Goal: Information Seeking & Learning: Understand process/instructions

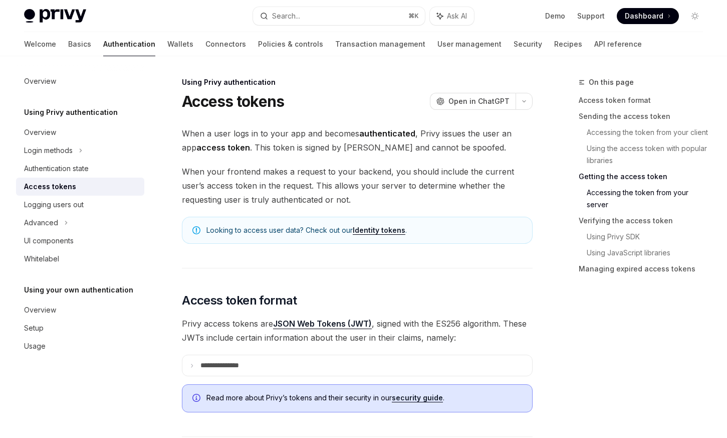
scroll to position [1333, 0]
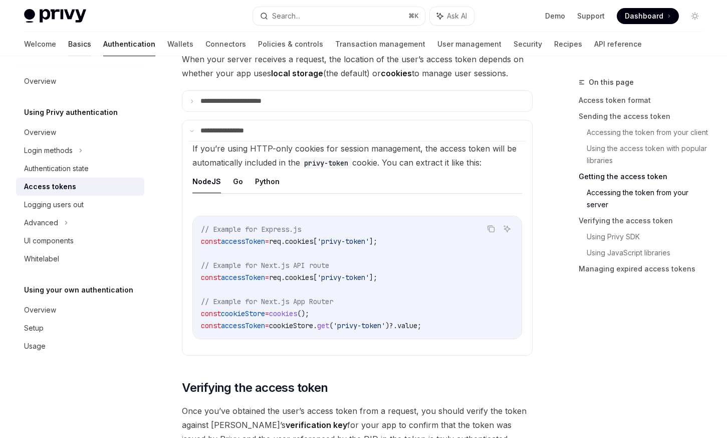
click at [68, 48] on link "Basics" at bounding box center [79, 44] width 23 height 24
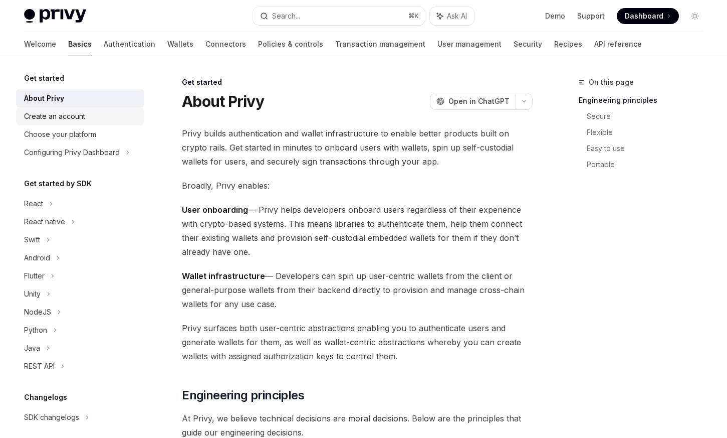
click at [88, 114] on div "Create an account" at bounding box center [81, 116] width 114 height 12
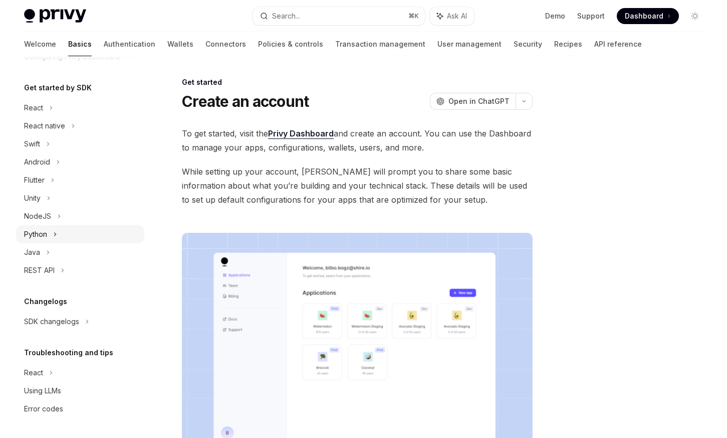
scroll to position [96, 0]
click at [87, 267] on div "REST API" at bounding box center [80, 270] width 128 height 18
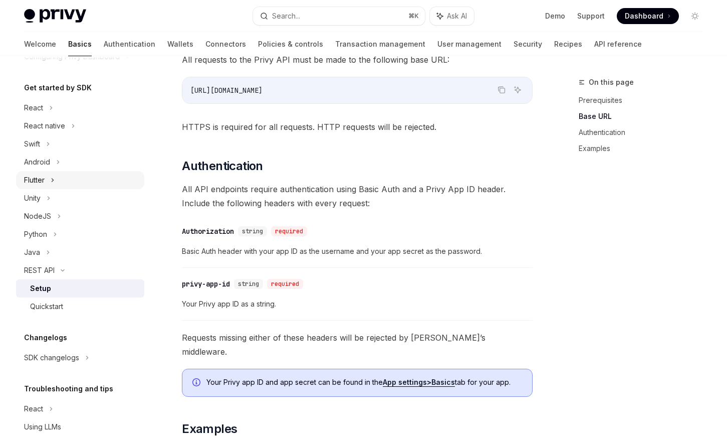
scroll to position [35, 0]
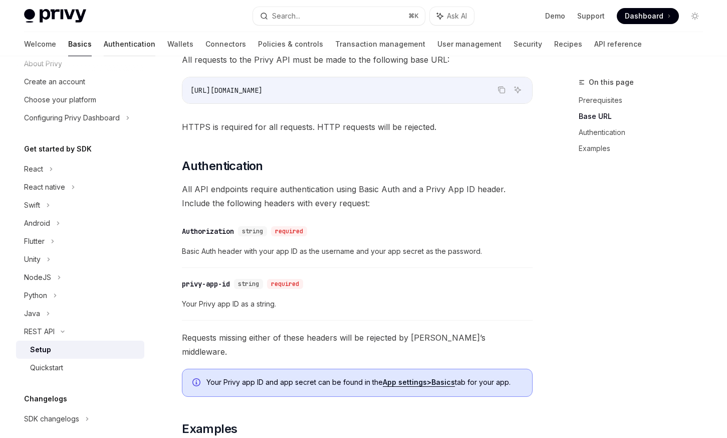
click at [104, 47] on link "Authentication" at bounding box center [130, 44] width 52 height 24
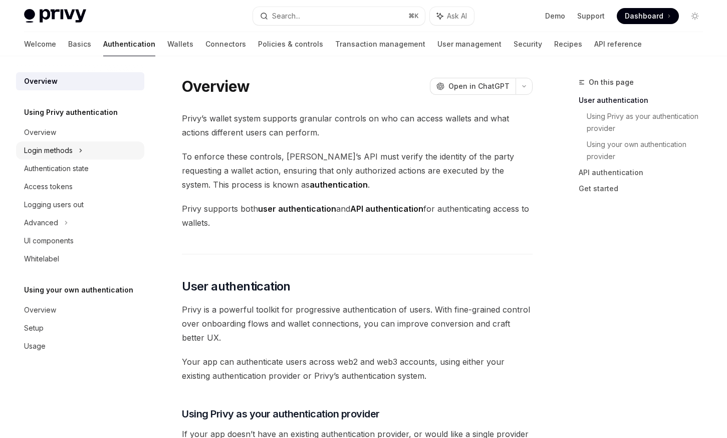
click at [82, 150] on icon at bounding box center [81, 150] width 2 height 3
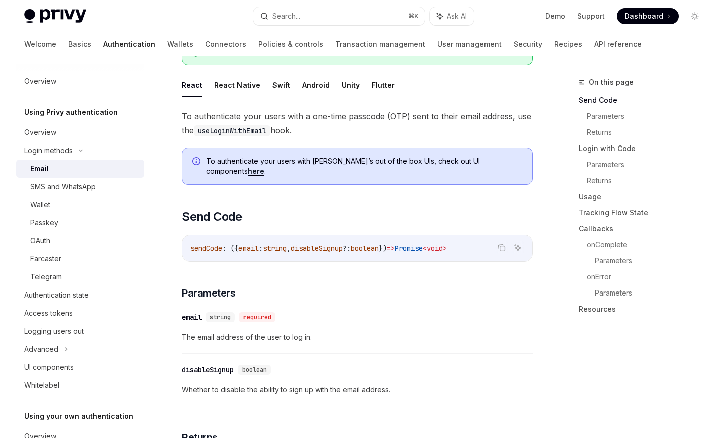
scroll to position [20, 0]
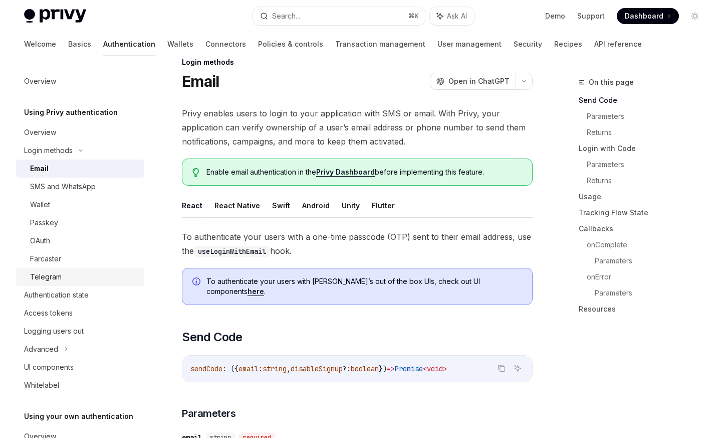
click at [100, 275] on div "Telegram" at bounding box center [84, 277] width 108 height 12
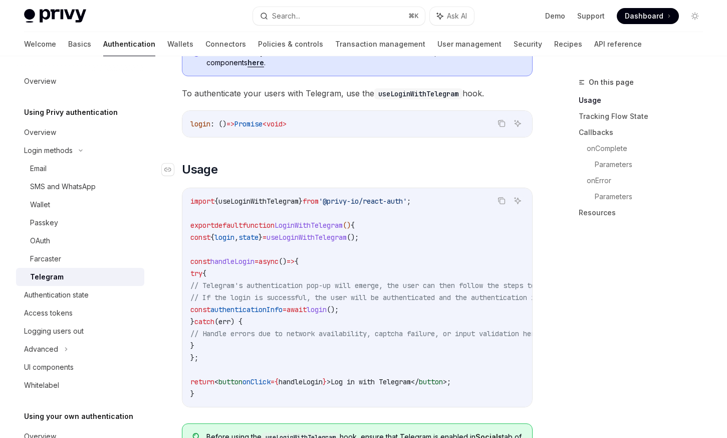
scroll to position [289, 0]
click at [95, 347] on div "Advanced" at bounding box center [80, 349] width 128 height 18
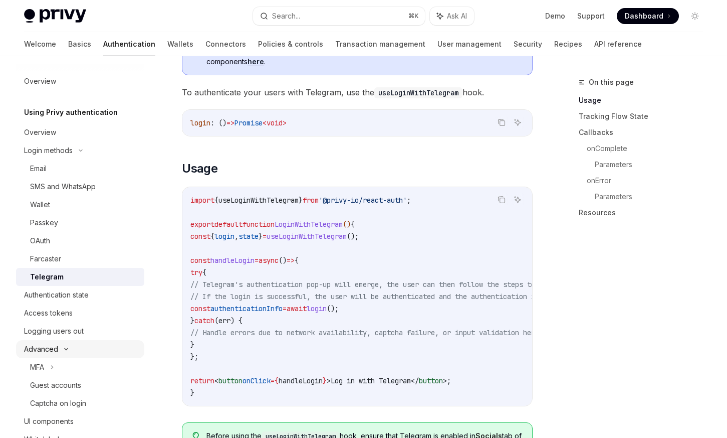
click at [95, 347] on div "Advanced" at bounding box center [80, 349] width 128 height 18
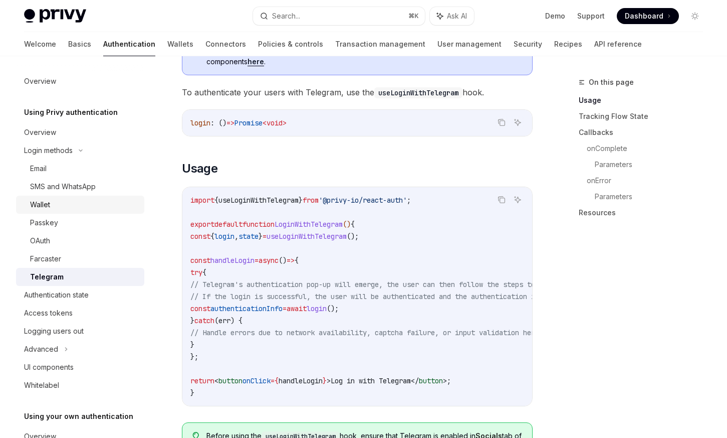
click at [83, 203] on div "Wallet" at bounding box center [84, 204] width 108 height 12
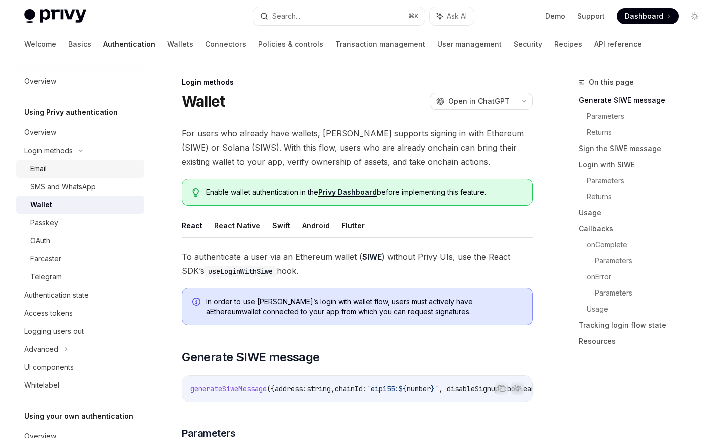
click at [90, 171] on div "Email" at bounding box center [84, 168] width 108 height 12
type textarea "*"
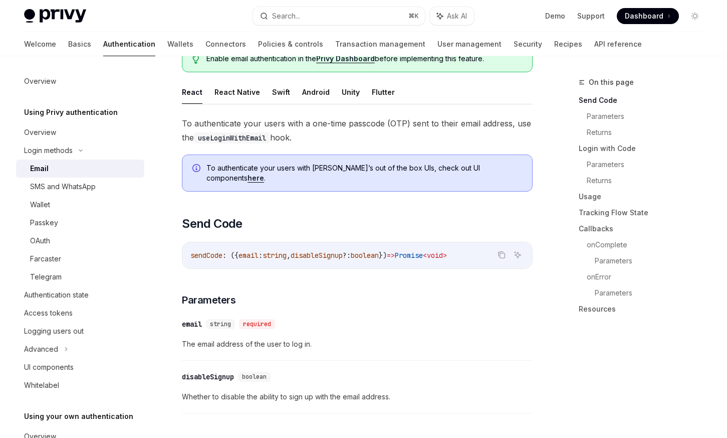
scroll to position [133, 0]
click at [595, 200] on link "Usage" at bounding box center [645, 196] width 132 height 16
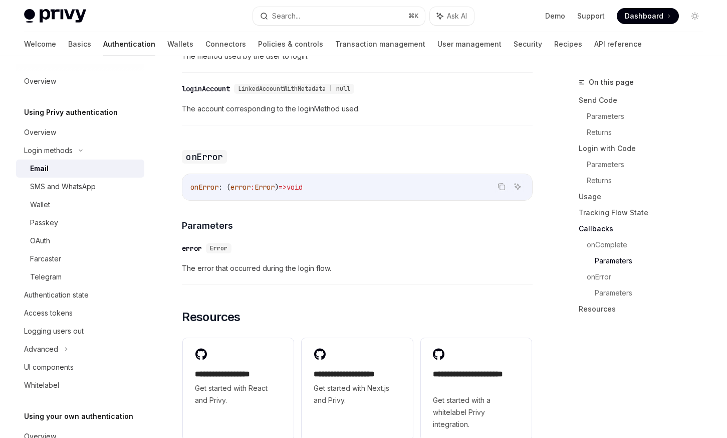
scroll to position [1926, 0]
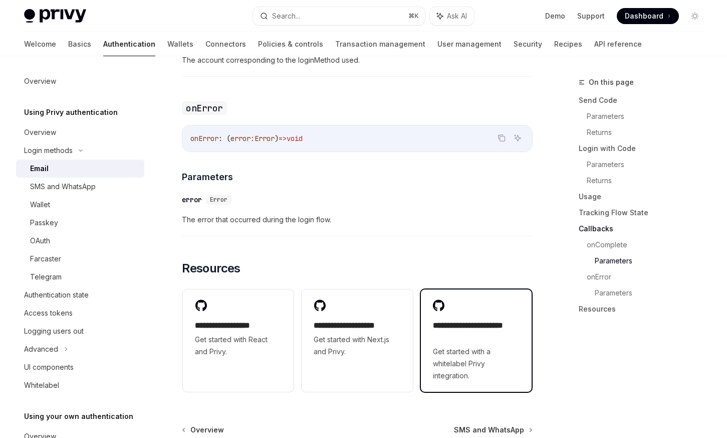
click at [461, 307] on div "**********" at bounding box center [476, 340] width 111 height 102
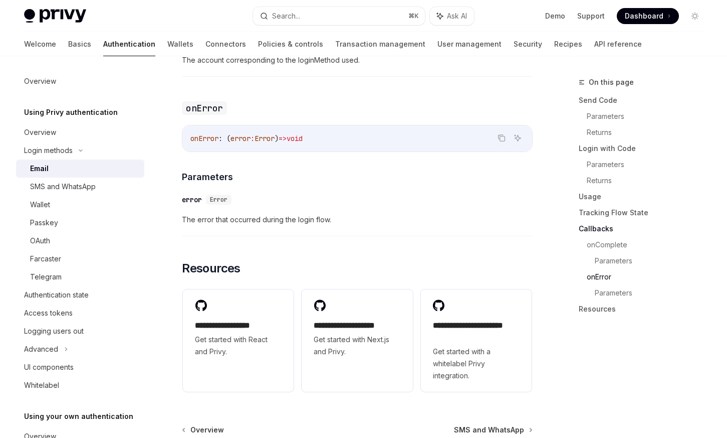
scroll to position [1969, 0]
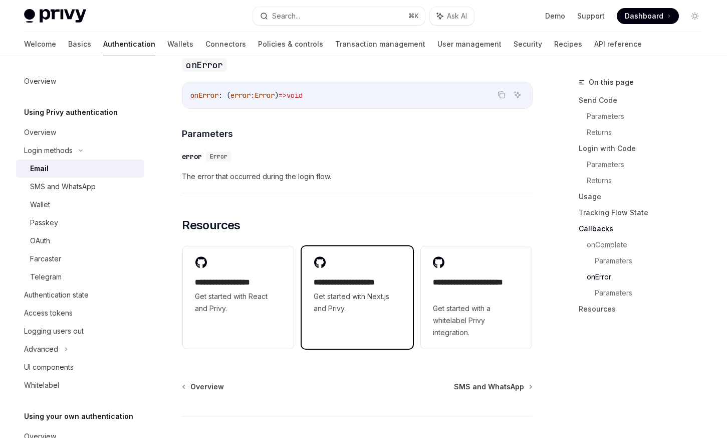
click at [335, 279] on h2 "**********" at bounding box center [357, 282] width 87 height 12
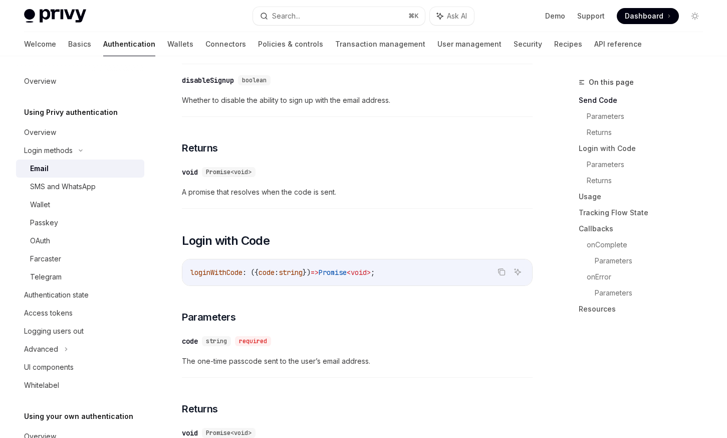
scroll to position [490, 0]
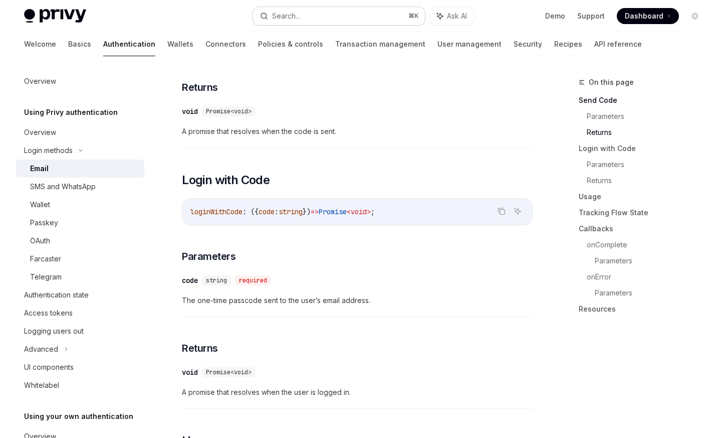
click at [302, 19] on button "Search... ⌘ K" at bounding box center [339, 16] width 172 height 18
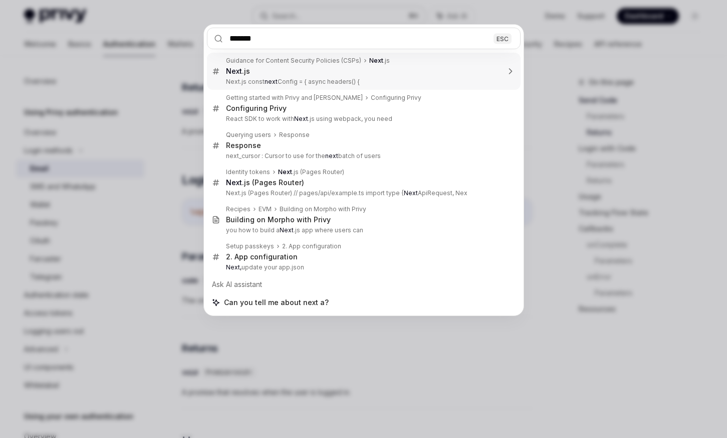
type input "********"
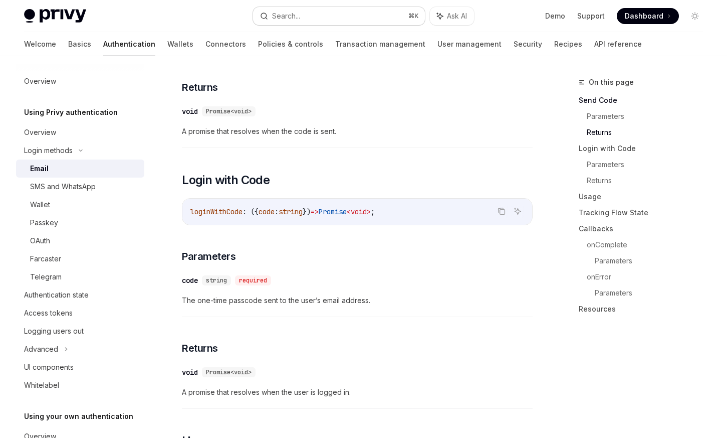
type textarea "*"
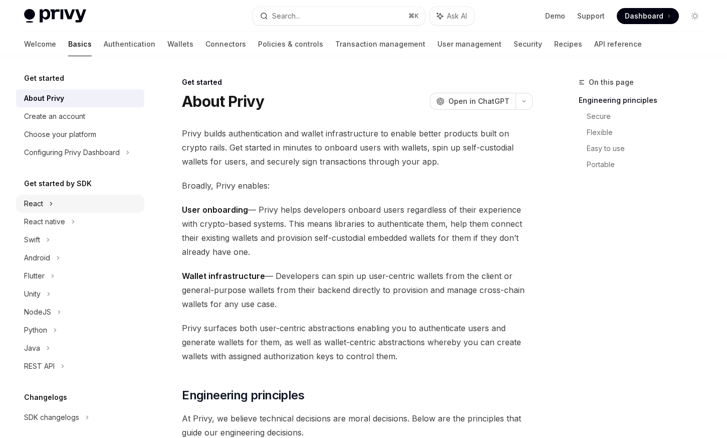
click at [85, 197] on div "React" at bounding box center [80, 203] width 128 height 18
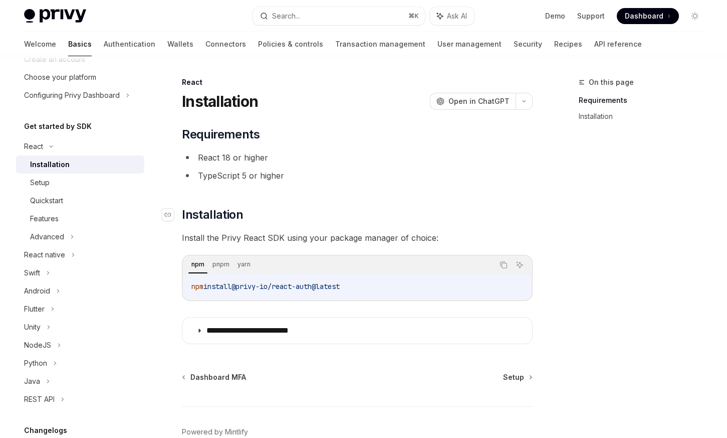
scroll to position [55, 0]
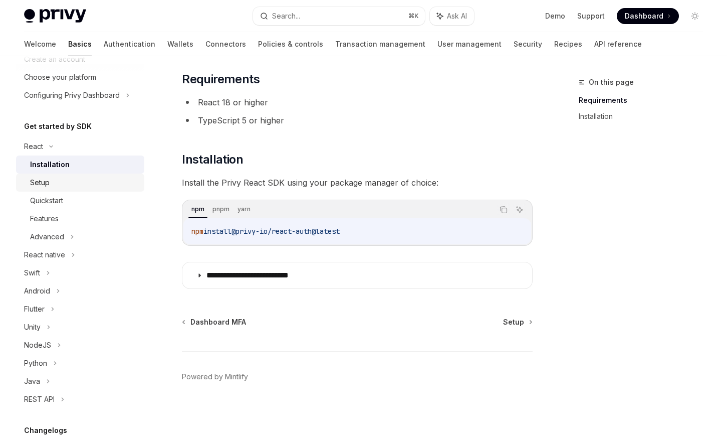
click at [89, 190] on link "Setup" at bounding box center [80, 182] width 128 height 18
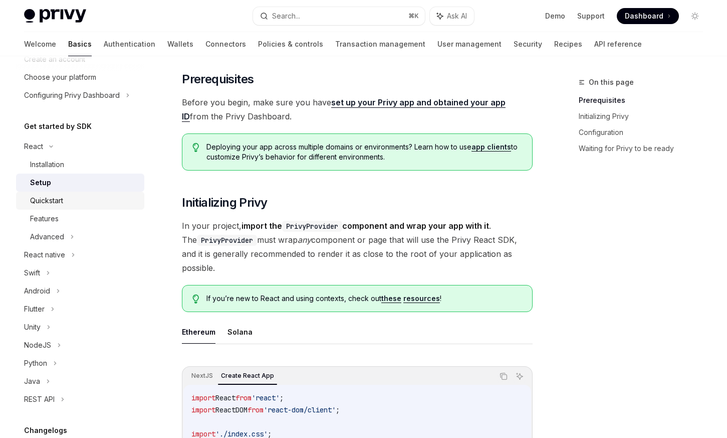
click at [96, 203] on div "Quickstart" at bounding box center [84, 200] width 108 height 12
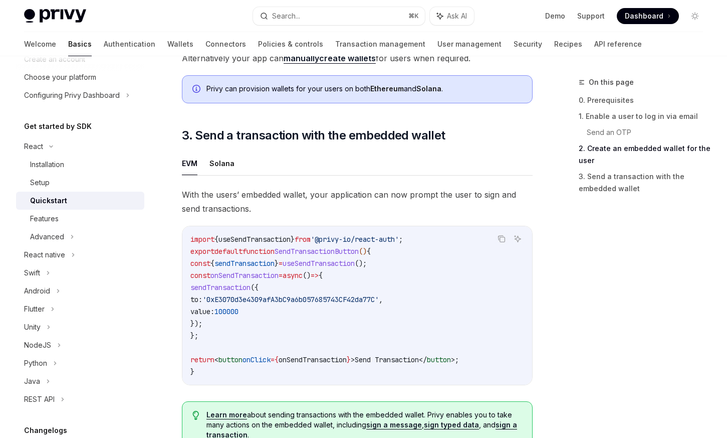
scroll to position [1016, 0]
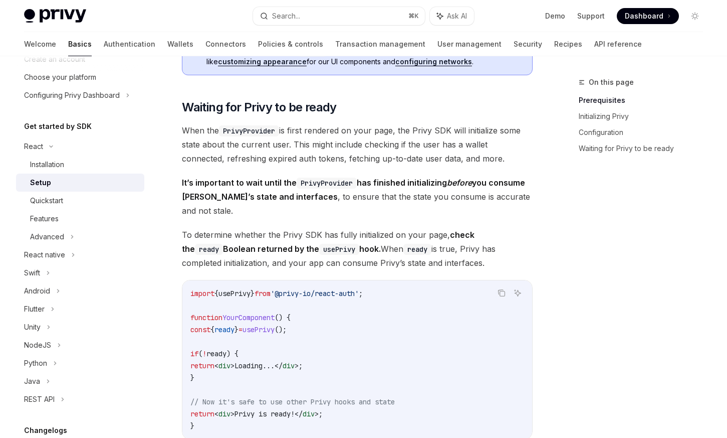
scroll to position [55, 0]
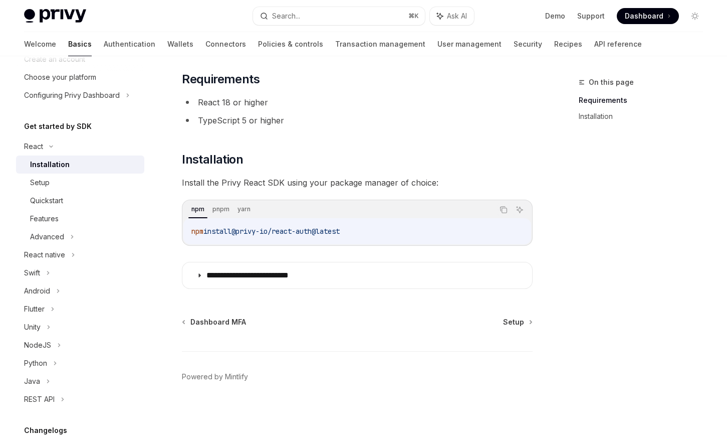
type textarea "*"
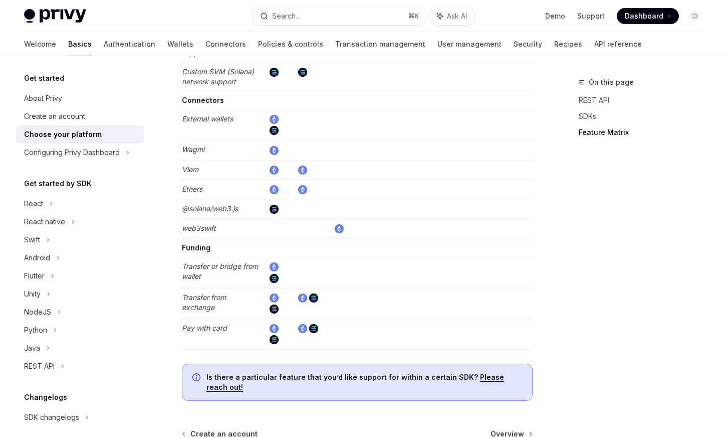
scroll to position [1900, 0]
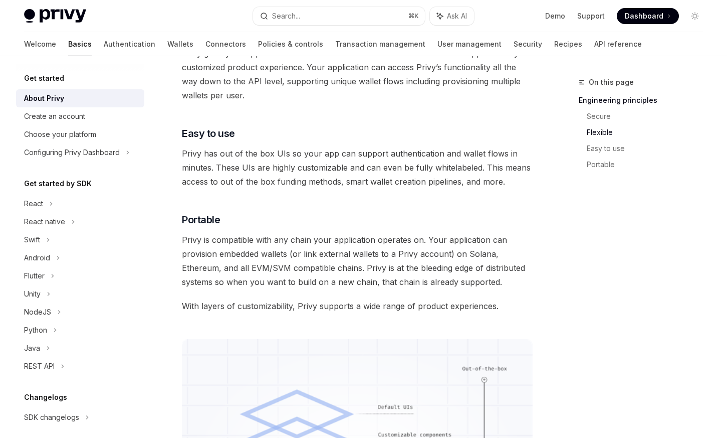
scroll to position [892, 0]
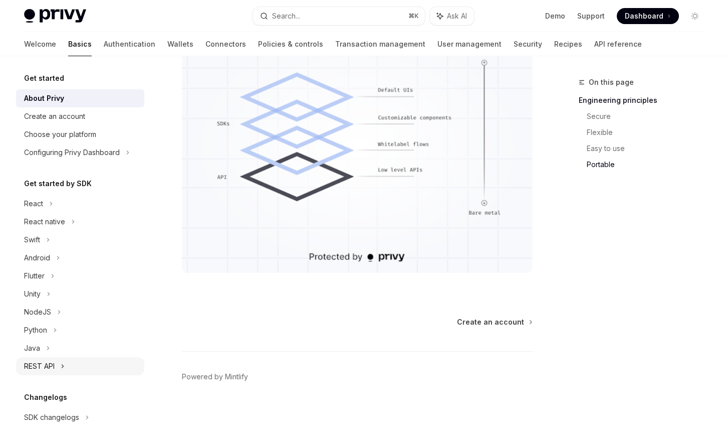
click at [75, 363] on div "REST API" at bounding box center [80, 366] width 128 height 18
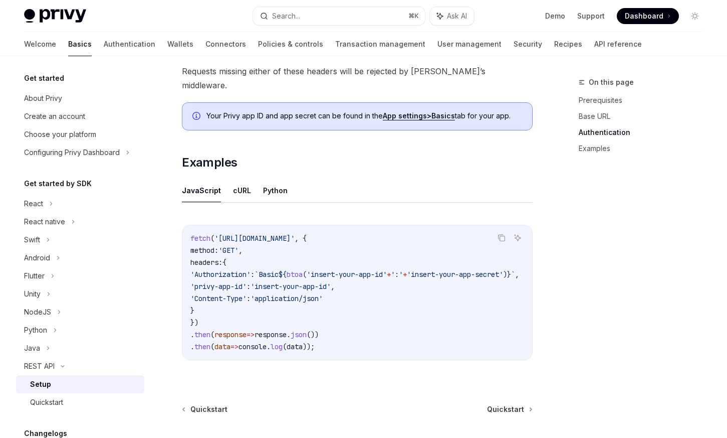
scroll to position [513, 0]
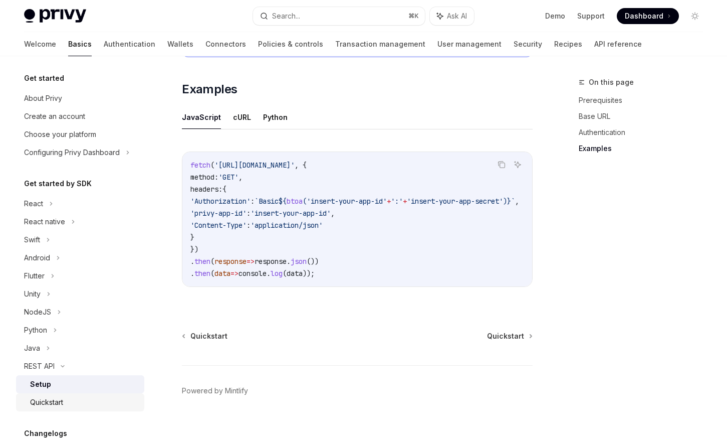
click at [96, 399] on div "Quickstart" at bounding box center [84, 402] width 108 height 12
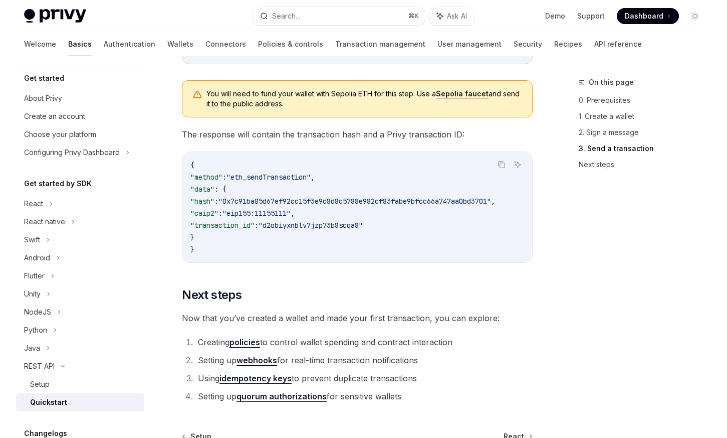
scroll to position [1324, 0]
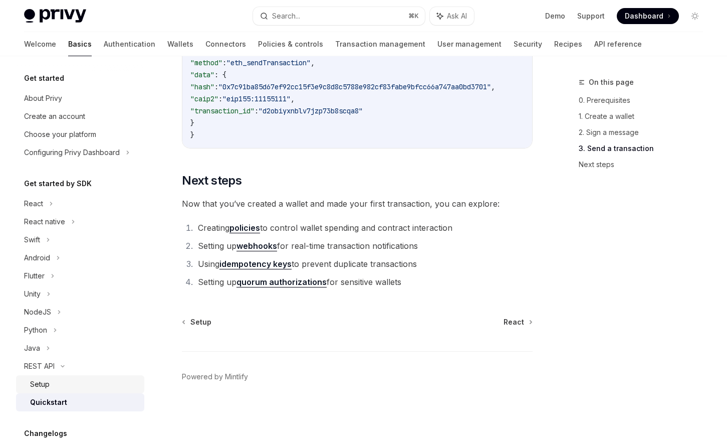
click at [84, 379] on div "Setup" at bounding box center [84, 384] width 108 height 12
type textarea "*"
